Goal: Task Accomplishment & Management: Complete application form

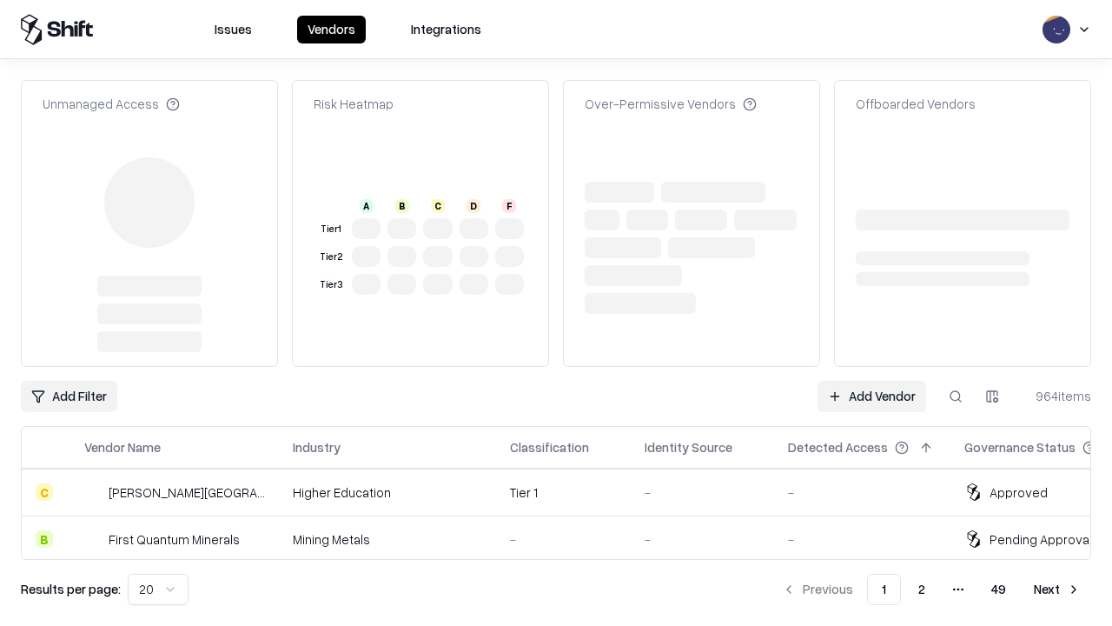
click at [872, 381] on link "Add Vendor" at bounding box center [872, 396] width 109 height 31
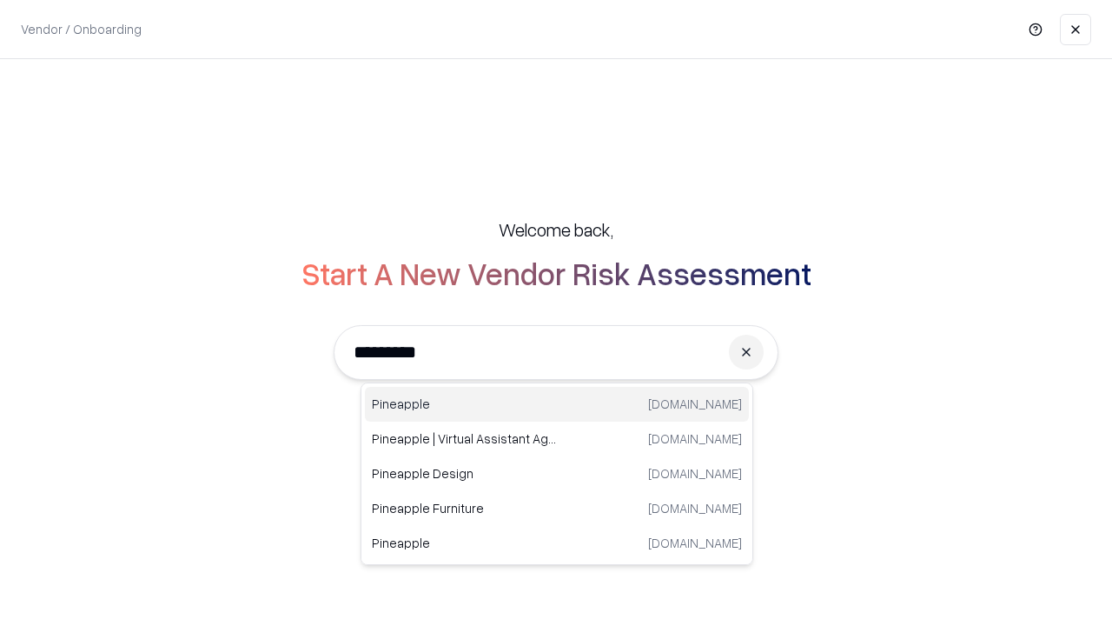
click at [557, 404] on div "Pineapple [DOMAIN_NAME]" at bounding box center [557, 404] width 384 height 35
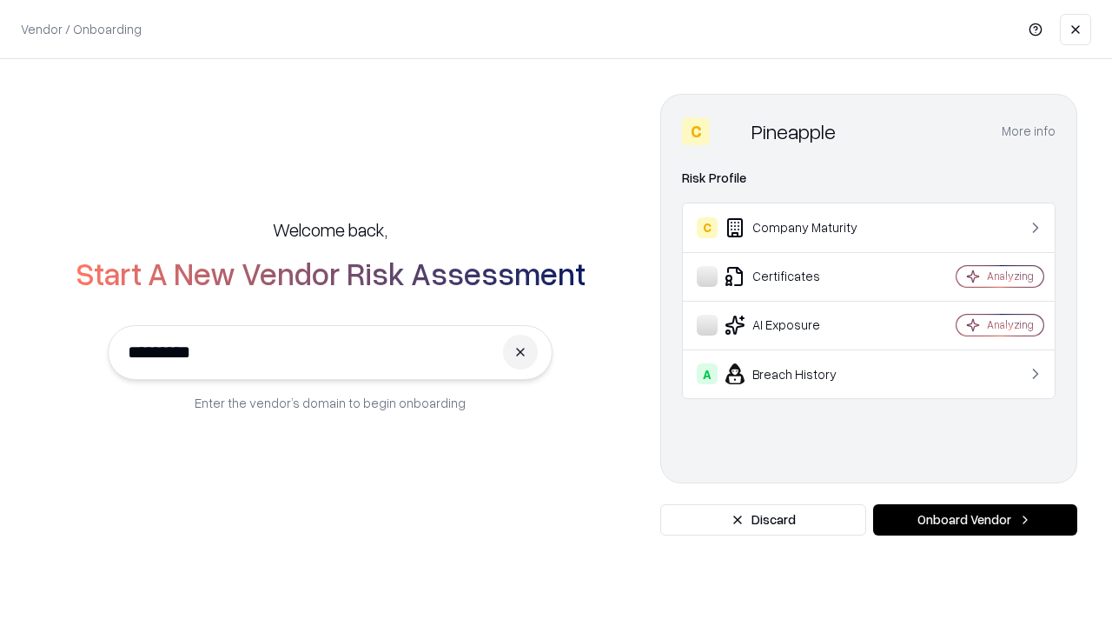
type input "*********"
click at [975, 520] on button "Onboard Vendor" at bounding box center [975, 519] width 204 height 31
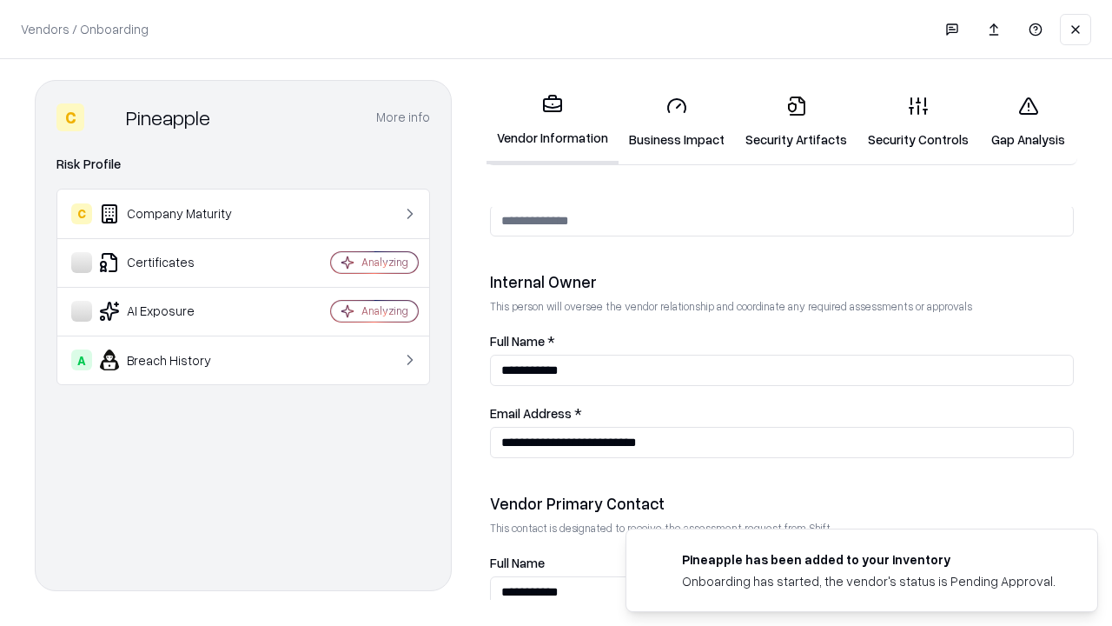
scroll to position [900, 0]
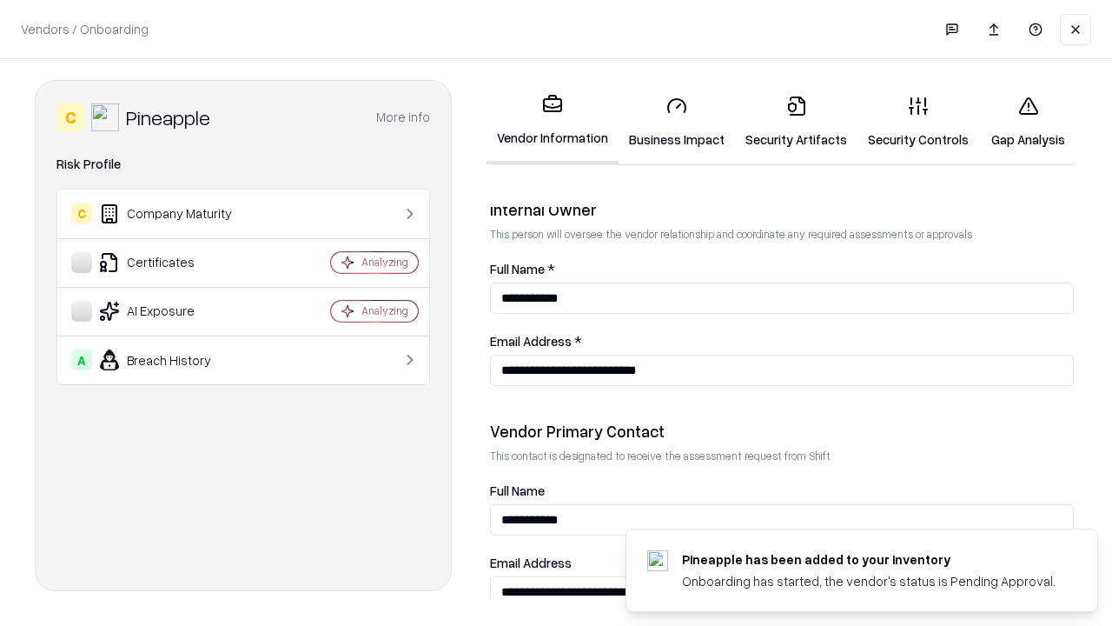
click at [796, 122] on link "Security Artifacts" at bounding box center [796, 122] width 123 height 81
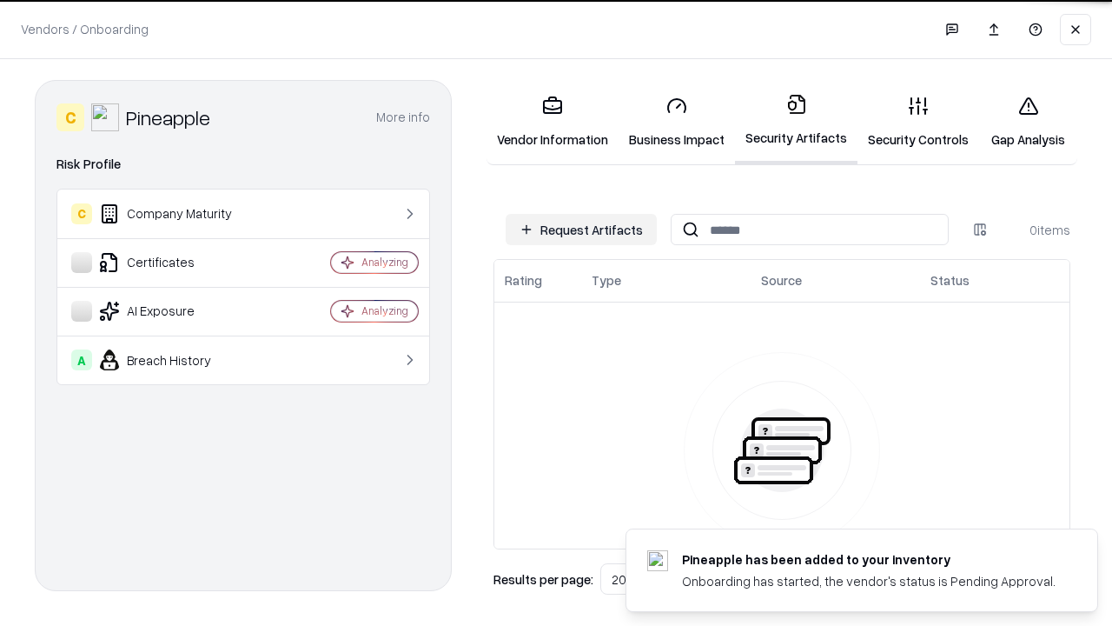
click at [581, 229] on button "Request Artifacts" at bounding box center [581, 229] width 151 height 31
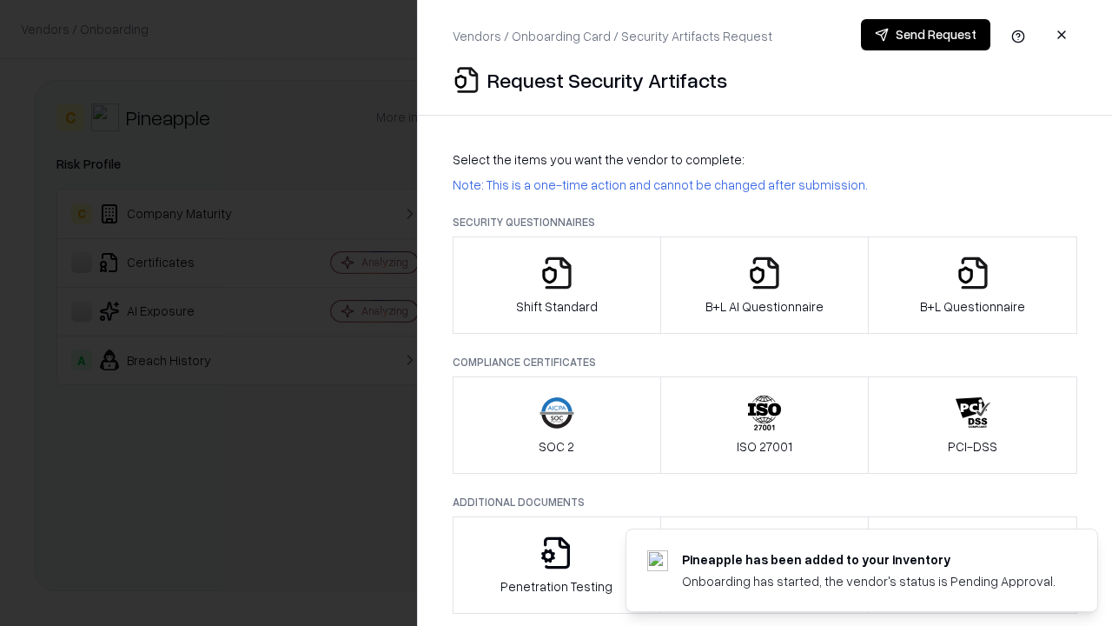
click at [972, 285] on icon "button" at bounding box center [973, 272] width 35 height 35
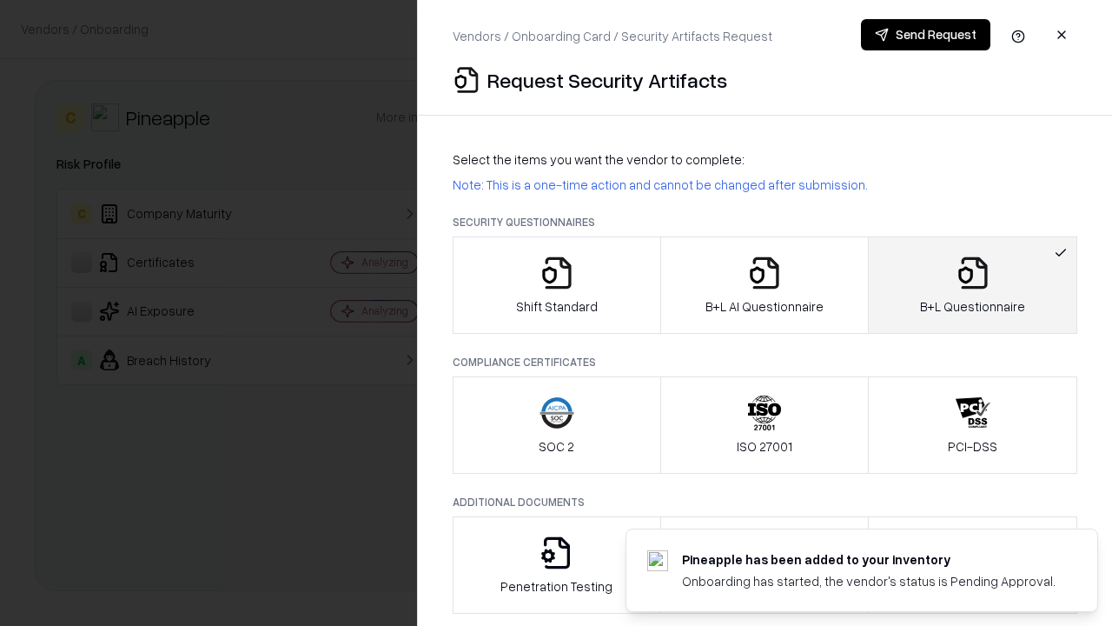
click at [764, 285] on icon "button" at bounding box center [764, 272] width 35 height 35
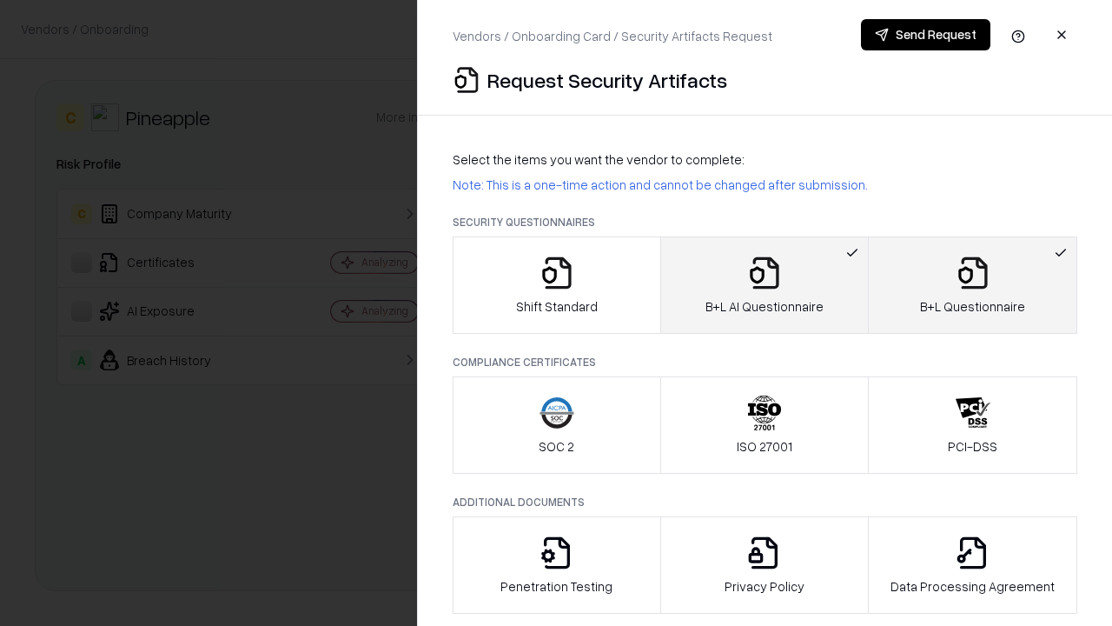
click at [925, 35] on button "Send Request" at bounding box center [925, 34] width 129 height 31
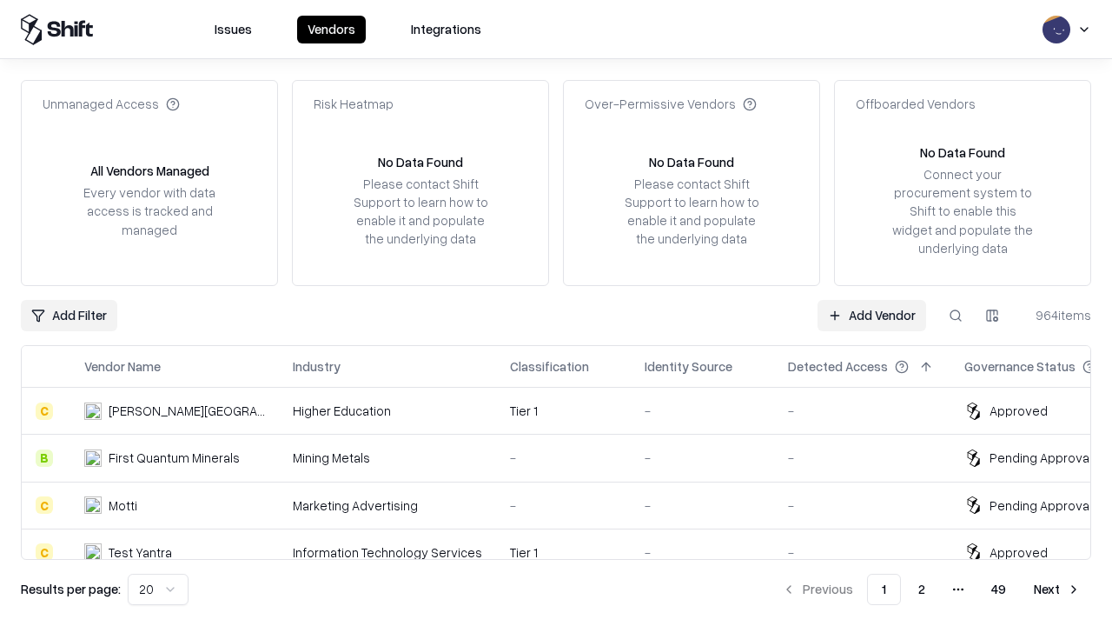
click at [872, 315] on link "Add Vendor" at bounding box center [872, 315] width 109 height 31
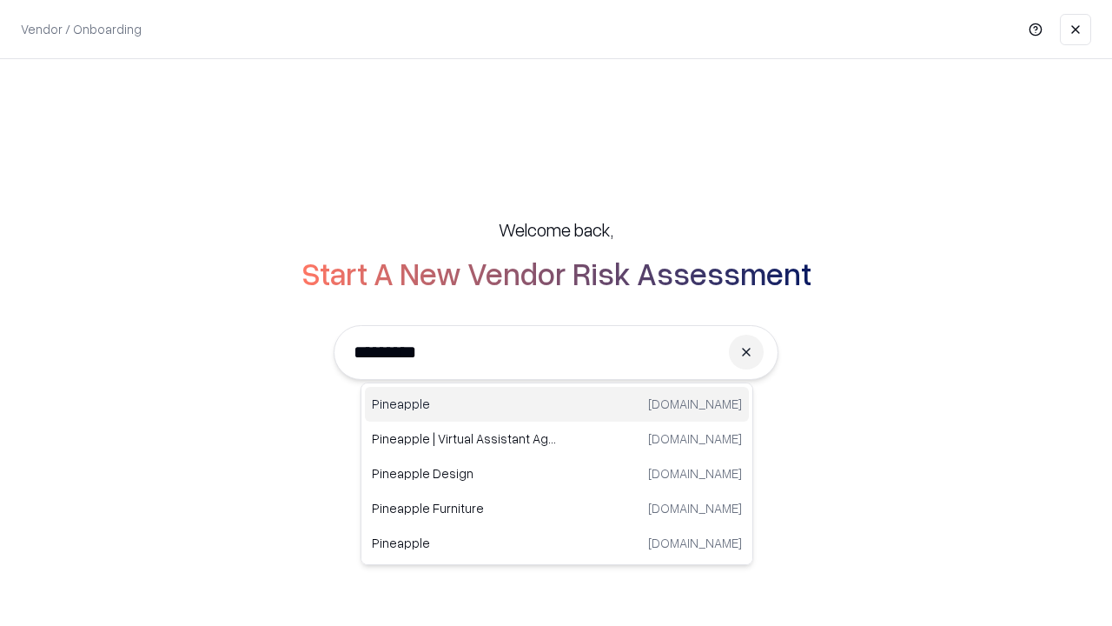
click at [557, 404] on div "Pineapple [DOMAIN_NAME]" at bounding box center [557, 404] width 384 height 35
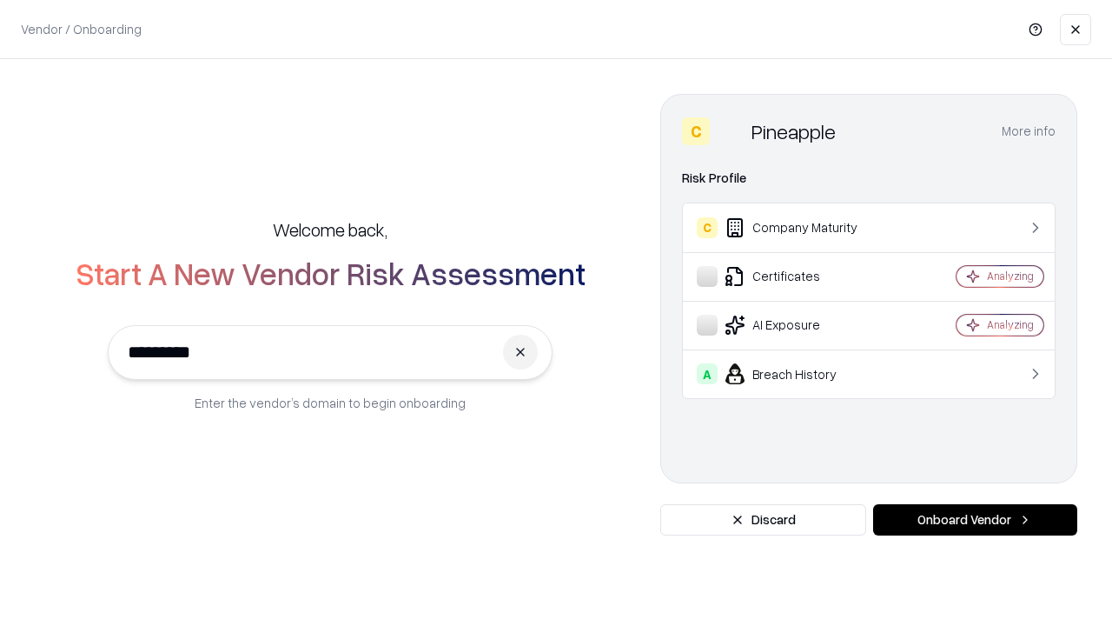
type input "*********"
click at [975, 520] on button "Onboard Vendor" at bounding box center [975, 519] width 204 height 31
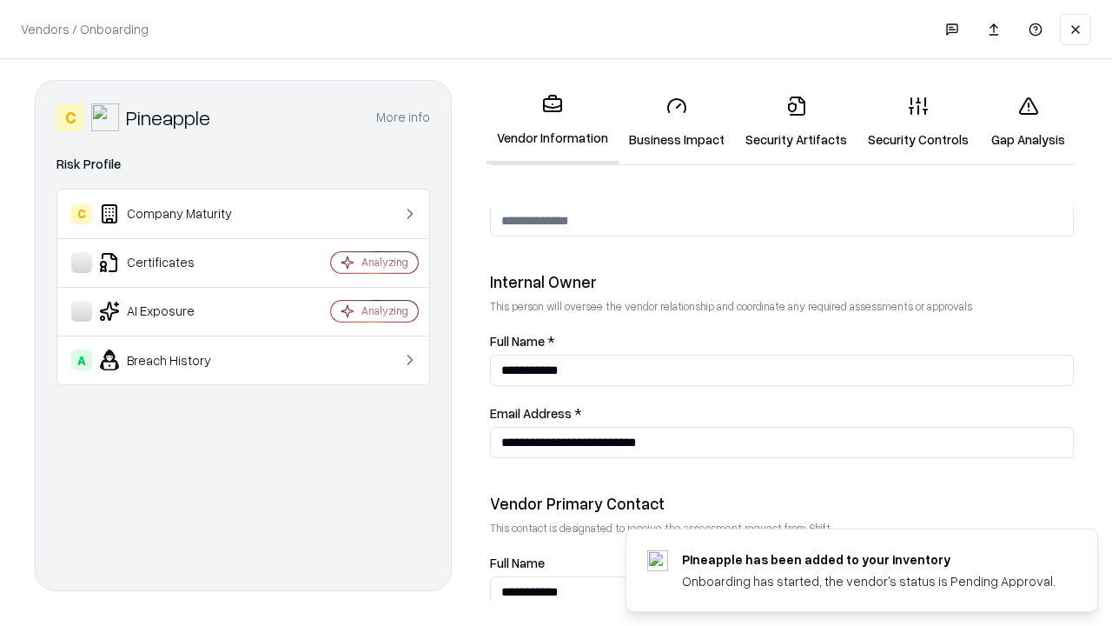
scroll to position [900, 0]
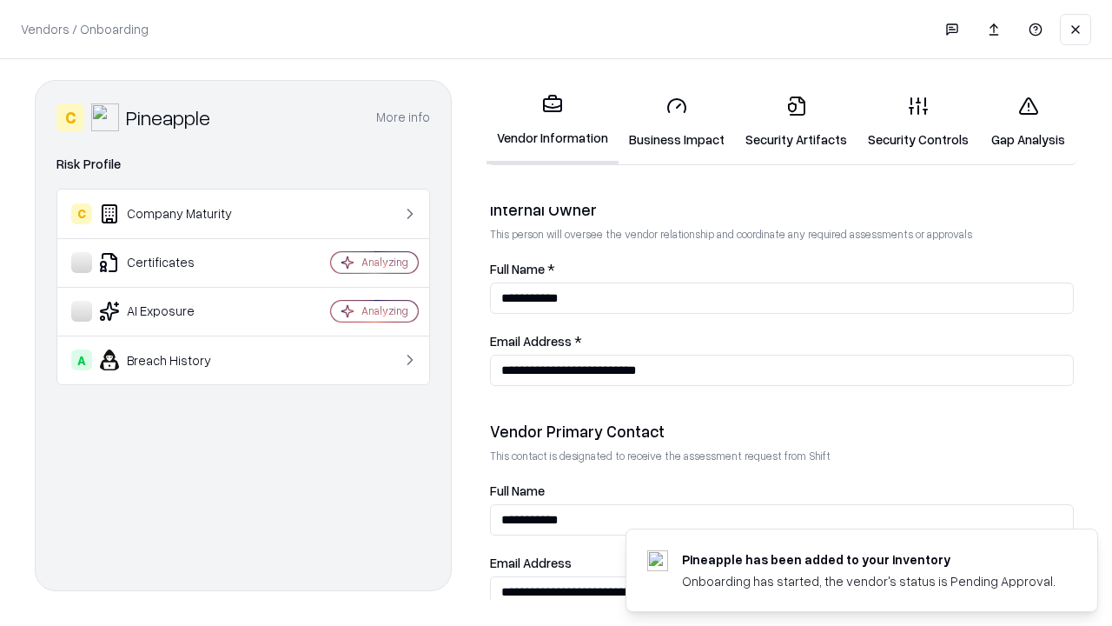
click at [1028, 122] on link "Gap Analysis" at bounding box center [1028, 122] width 98 height 81
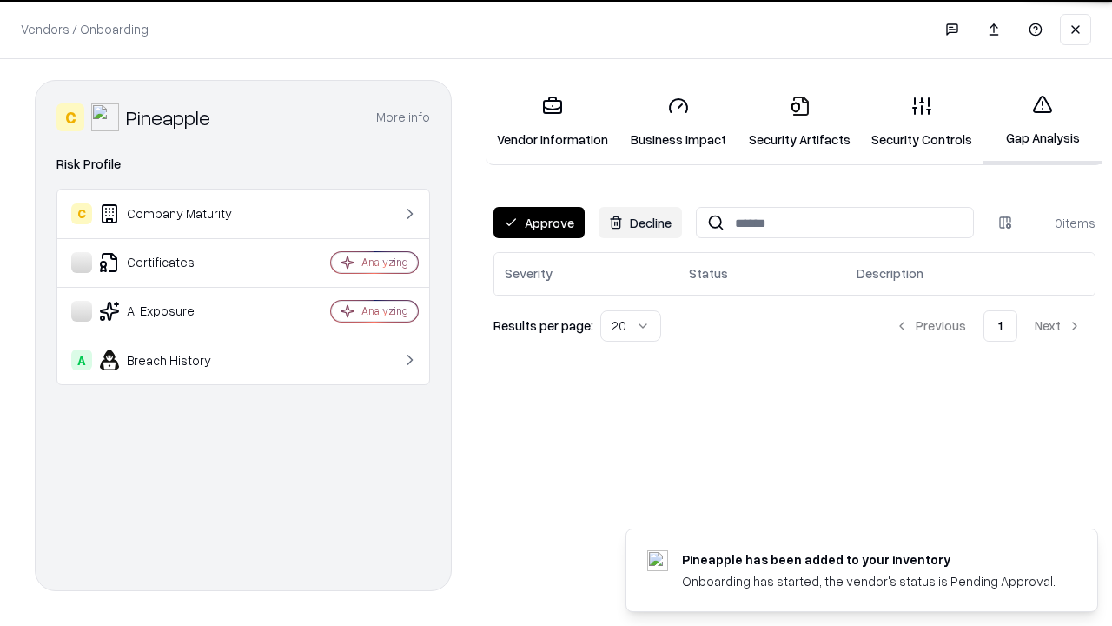
click at [539, 222] on button "Approve" at bounding box center [539, 222] width 91 height 31
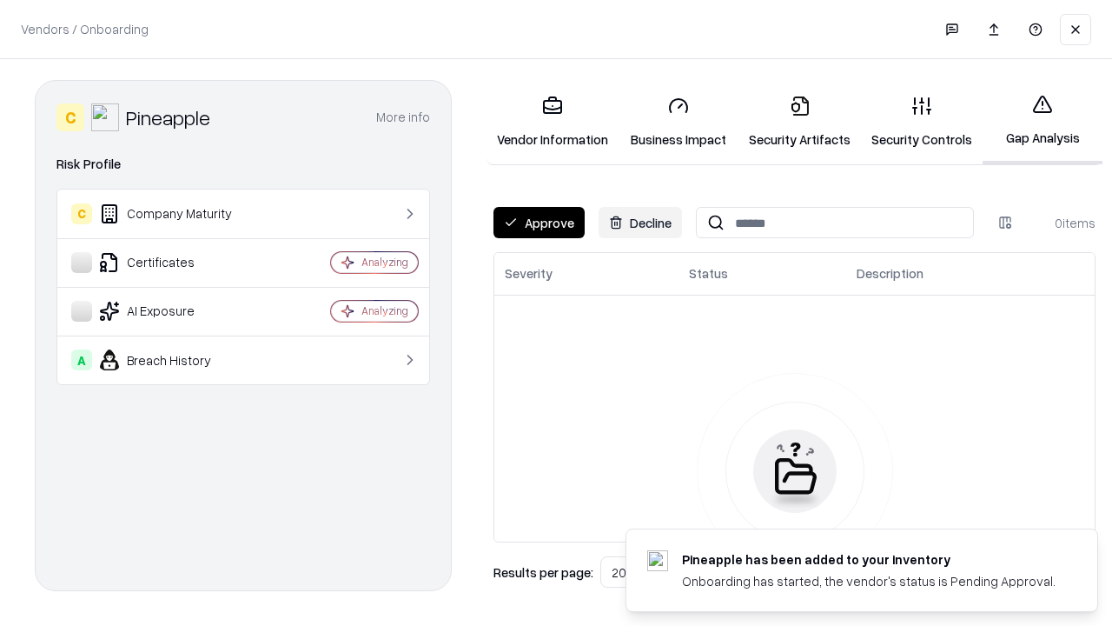
click at [539, 222] on button "Approve" at bounding box center [539, 222] width 91 height 31
